Goal: Find specific page/section: Find specific page/section

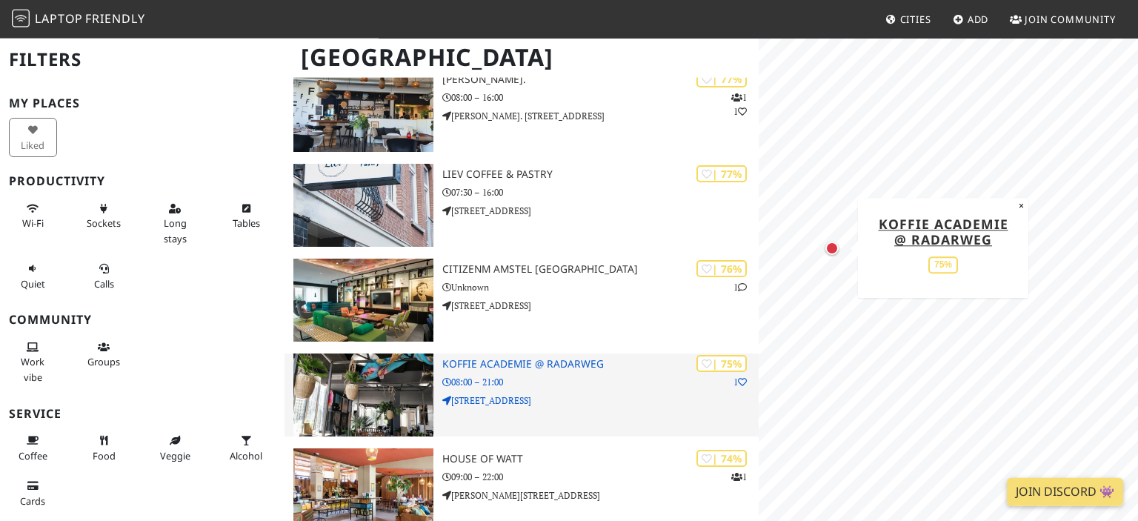
click at [479, 359] on h3 "Koffie Academie @ Radarweg" at bounding box center [600, 364] width 316 height 13
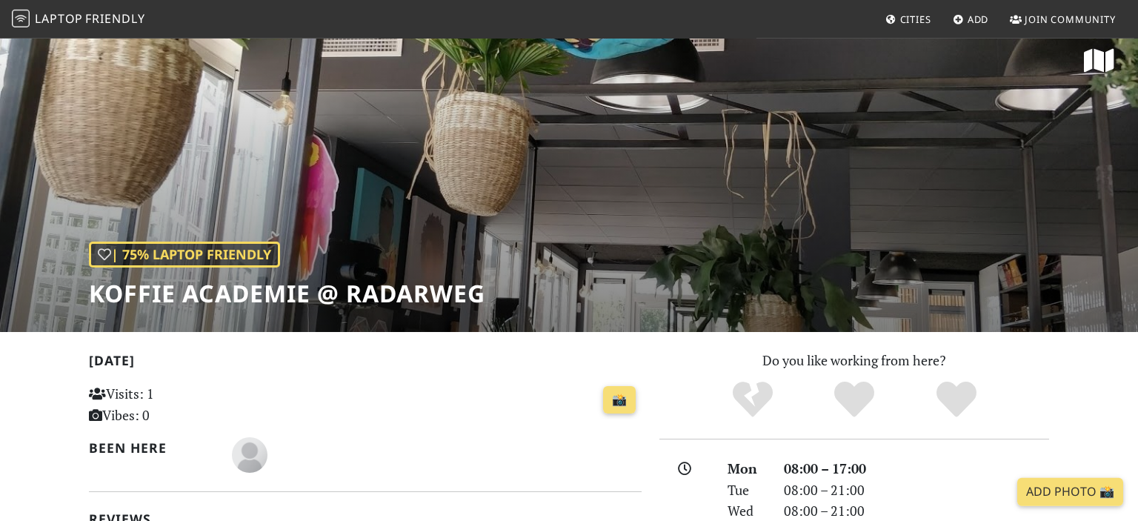
scroll to position [15, 0]
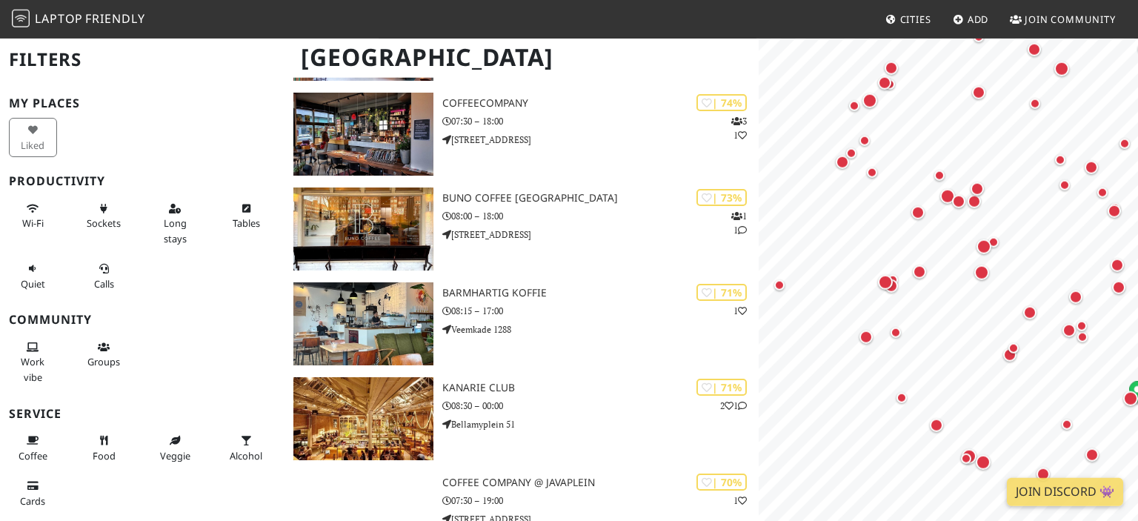
scroll to position [2406, 0]
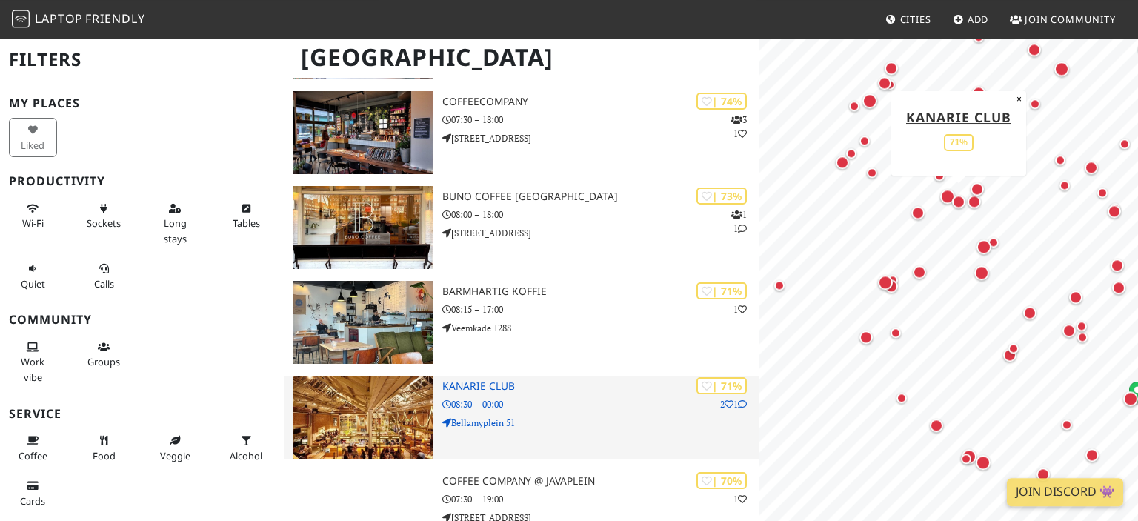
click at [371, 406] on img at bounding box center [363, 417] width 140 height 83
